Goal: Browse casually: Explore the website without a specific task or goal

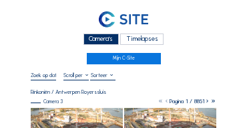
click at [95, 38] on div "Camera's" at bounding box center [100, 38] width 35 height 11
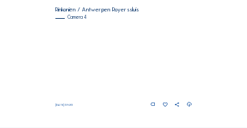
scroll to position [564, 0]
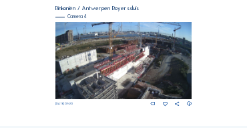
click at [140, 58] on img at bounding box center [123, 60] width 137 height 77
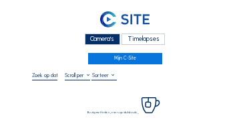
scroll to position [40, 0]
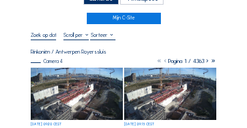
click at [59, 71] on img at bounding box center [77, 93] width 92 height 52
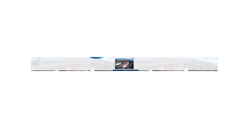
scroll to position [33, 0]
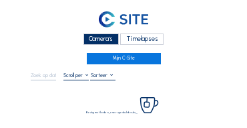
click at [108, 43] on div "Camera's" at bounding box center [100, 38] width 35 height 11
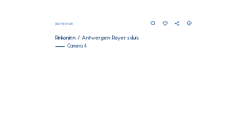
scroll to position [564, 0]
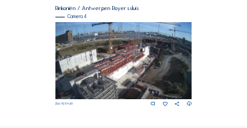
click at [142, 59] on img at bounding box center [123, 60] width 137 height 77
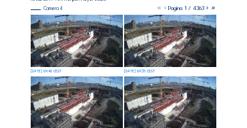
scroll to position [93, 0]
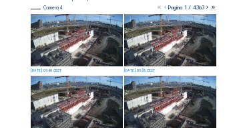
click at [83, 43] on img at bounding box center [77, 40] width 92 height 52
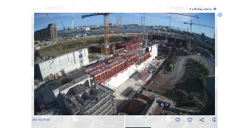
click at [219, 16] on icon at bounding box center [220, 15] width 5 height 5
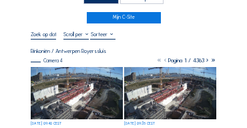
scroll to position [40, 0]
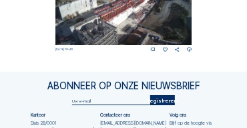
scroll to position [604, 0]
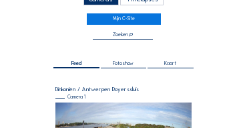
scroll to position [30, 0]
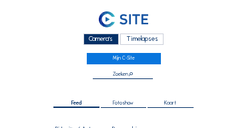
click at [106, 42] on div "Camera's" at bounding box center [100, 38] width 35 height 11
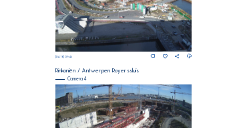
scroll to position [573, 0]
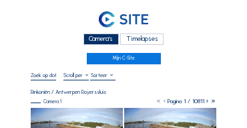
click at [97, 35] on div "Camera's" at bounding box center [100, 38] width 35 height 11
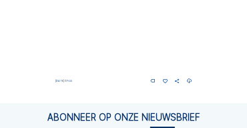
scroll to position [591, 0]
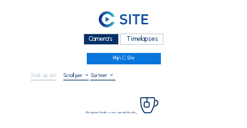
click at [110, 37] on div "Camera's" at bounding box center [100, 38] width 35 height 11
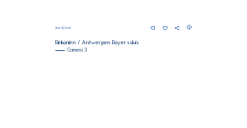
scroll to position [454, 0]
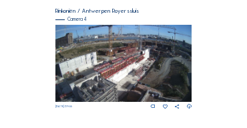
scroll to position [564, 0]
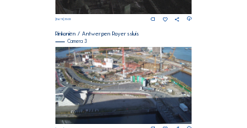
scroll to position [431, 0]
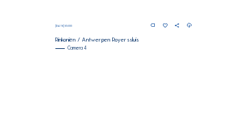
scroll to position [533, 0]
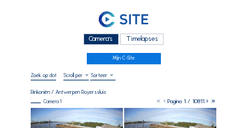
click at [99, 35] on div "Camera's" at bounding box center [100, 38] width 35 height 11
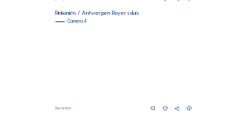
scroll to position [564, 0]
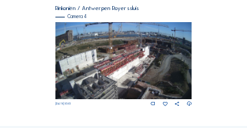
click at [146, 67] on img at bounding box center [123, 60] width 137 height 77
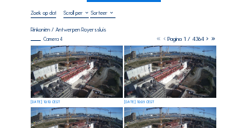
scroll to position [80, 0]
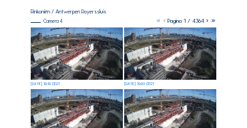
click at [75, 51] on img at bounding box center [77, 53] width 92 height 52
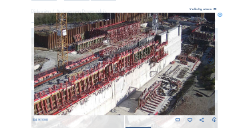
click at [57, 57] on img at bounding box center [125, 64] width 182 height 102
click at [221, 16] on icon at bounding box center [220, 15] width 5 height 5
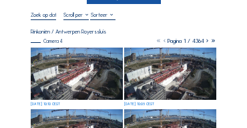
scroll to position [40, 0]
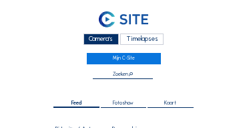
click at [104, 39] on div "Camera's" at bounding box center [100, 38] width 35 height 11
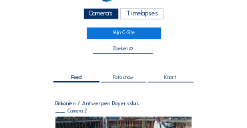
scroll to position [80, 0]
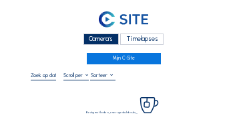
click at [93, 38] on div "Camera's" at bounding box center [100, 38] width 35 height 11
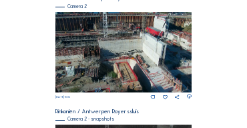
scroll to position [239, 0]
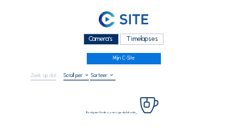
click at [85, 38] on div "Camera's" at bounding box center [100, 38] width 35 height 11
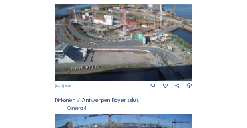
scroll to position [551, 0]
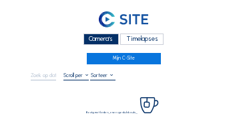
click at [114, 39] on div "Camera's" at bounding box center [100, 38] width 35 height 11
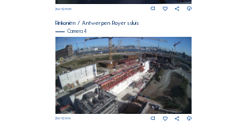
scroll to position [564, 0]
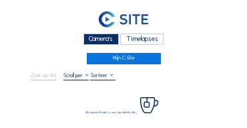
click at [93, 37] on div "Camera's" at bounding box center [100, 38] width 35 height 11
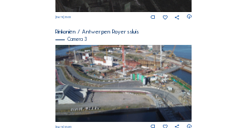
scroll to position [431, 0]
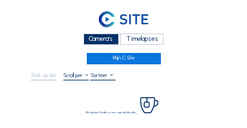
click at [108, 40] on div "Camera's" at bounding box center [100, 38] width 35 height 11
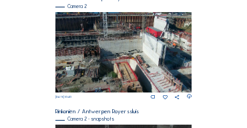
scroll to position [240, 0]
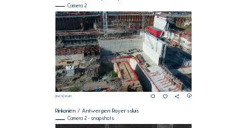
click at [128, 29] on img at bounding box center [123, 51] width 137 height 80
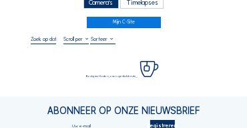
scroll to position [40, 0]
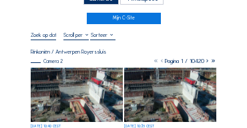
click at [79, 81] on img at bounding box center [77, 94] width 92 height 54
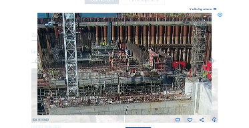
drag, startPoint x: 120, startPoint y: 61, endPoint x: 120, endPoint y: 90, distance: 29.4
click at [120, 90] on img at bounding box center [124, 64] width 174 height 102
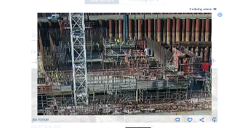
drag, startPoint x: 103, startPoint y: 66, endPoint x: 120, endPoint y: 66, distance: 16.7
click at [120, 66] on img at bounding box center [124, 64] width 174 height 102
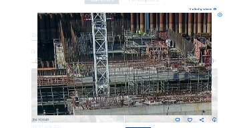
drag, startPoint x: 105, startPoint y: 72, endPoint x: 155, endPoint y: 57, distance: 52.2
click at [155, 57] on img at bounding box center [124, 64] width 174 height 102
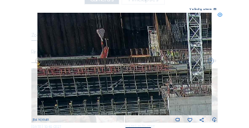
drag, startPoint x: 99, startPoint y: 68, endPoint x: 156, endPoint y: 66, distance: 56.1
click at [156, 66] on img at bounding box center [124, 64] width 174 height 102
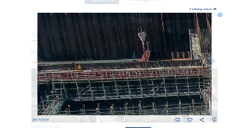
drag, startPoint x: 134, startPoint y: 66, endPoint x: 197, endPoint y: 69, distance: 62.9
click at [197, 69] on img at bounding box center [124, 64] width 174 height 102
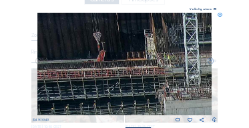
drag, startPoint x: 184, startPoint y: 73, endPoint x: 84, endPoint y: 69, distance: 99.6
click at [84, 69] on img at bounding box center [124, 64] width 174 height 102
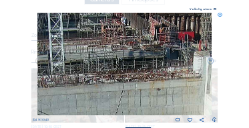
drag, startPoint x: 168, startPoint y: 78, endPoint x: 91, endPoint y: 69, distance: 77.9
click at [91, 69] on img at bounding box center [124, 64] width 174 height 102
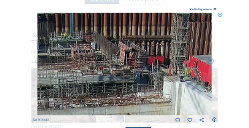
drag, startPoint x: 164, startPoint y: 55, endPoint x: 138, endPoint y: 81, distance: 36.8
click at [138, 81] on img at bounding box center [124, 64] width 174 height 102
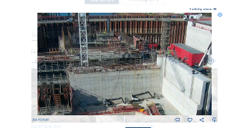
click at [219, 14] on icon at bounding box center [220, 15] width 5 height 5
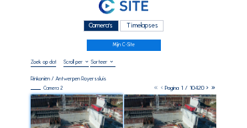
click at [99, 22] on div "Camera's" at bounding box center [100, 25] width 35 height 11
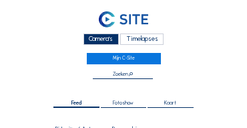
click at [99, 39] on div "Camera's" at bounding box center [100, 38] width 35 height 11
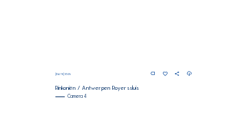
scroll to position [444, 0]
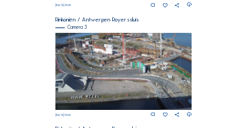
click at [130, 61] on img at bounding box center [123, 71] width 137 height 77
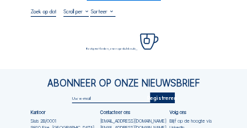
scroll to position [67, 0]
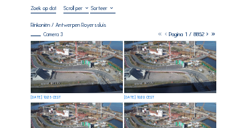
click at [73, 54] on img at bounding box center [77, 67] width 92 height 52
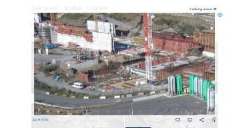
click at [114, 68] on img at bounding box center [125, 64] width 182 height 102
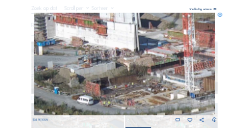
drag, startPoint x: 108, startPoint y: 79, endPoint x: 154, endPoint y: 104, distance: 52.9
click at [154, 104] on img at bounding box center [125, 64] width 182 height 102
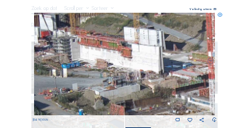
drag, startPoint x: 150, startPoint y: 77, endPoint x: 150, endPoint y: 87, distance: 9.3
click at [150, 87] on img at bounding box center [125, 64] width 182 height 102
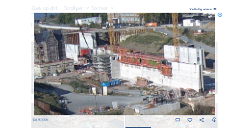
drag, startPoint x: 72, startPoint y: 64, endPoint x: 112, endPoint y: 82, distance: 43.9
click at [112, 82] on img at bounding box center [125, 64] width 182 height 102
click at [222, 15] on icon at bounding box center [220, 15] width 5 height 5
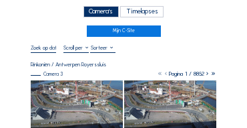
scroll to position [27, 0]
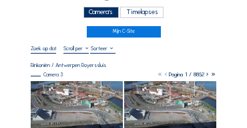
click at [99, 8] on div "Camera's" at bounding box center [100, 12] width 35 height 11
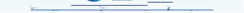
scroll to position [104, 0]
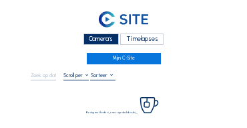
drag, startPoint x: 114, startPoint y: 41, endPoint x: 104, endPoint y: 42, distance: 10.0
click at [114, 41] on div "Camera's" at bounding box center [100, 38] width 35 height 11
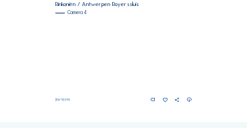
scroll to position [564, 0]
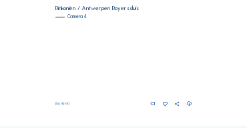
scroll to position [564, 0]
